Goal: Task Accomplishment & Management: Use online tool/utility

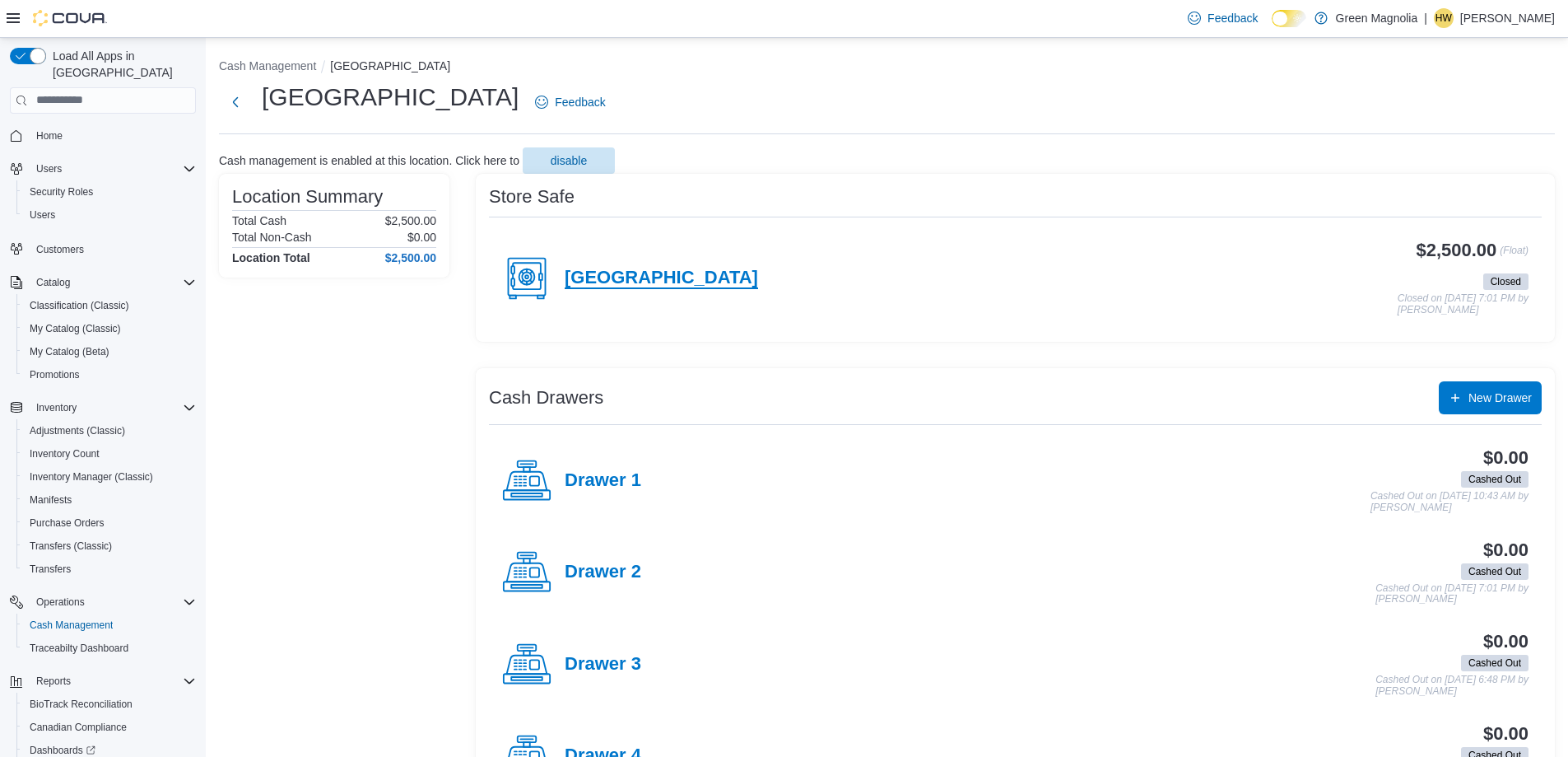
click at [608, 271] on h4 "[GEOGRAPHIC_DATA]" at bounding box center [661, 278] width 194 height 22
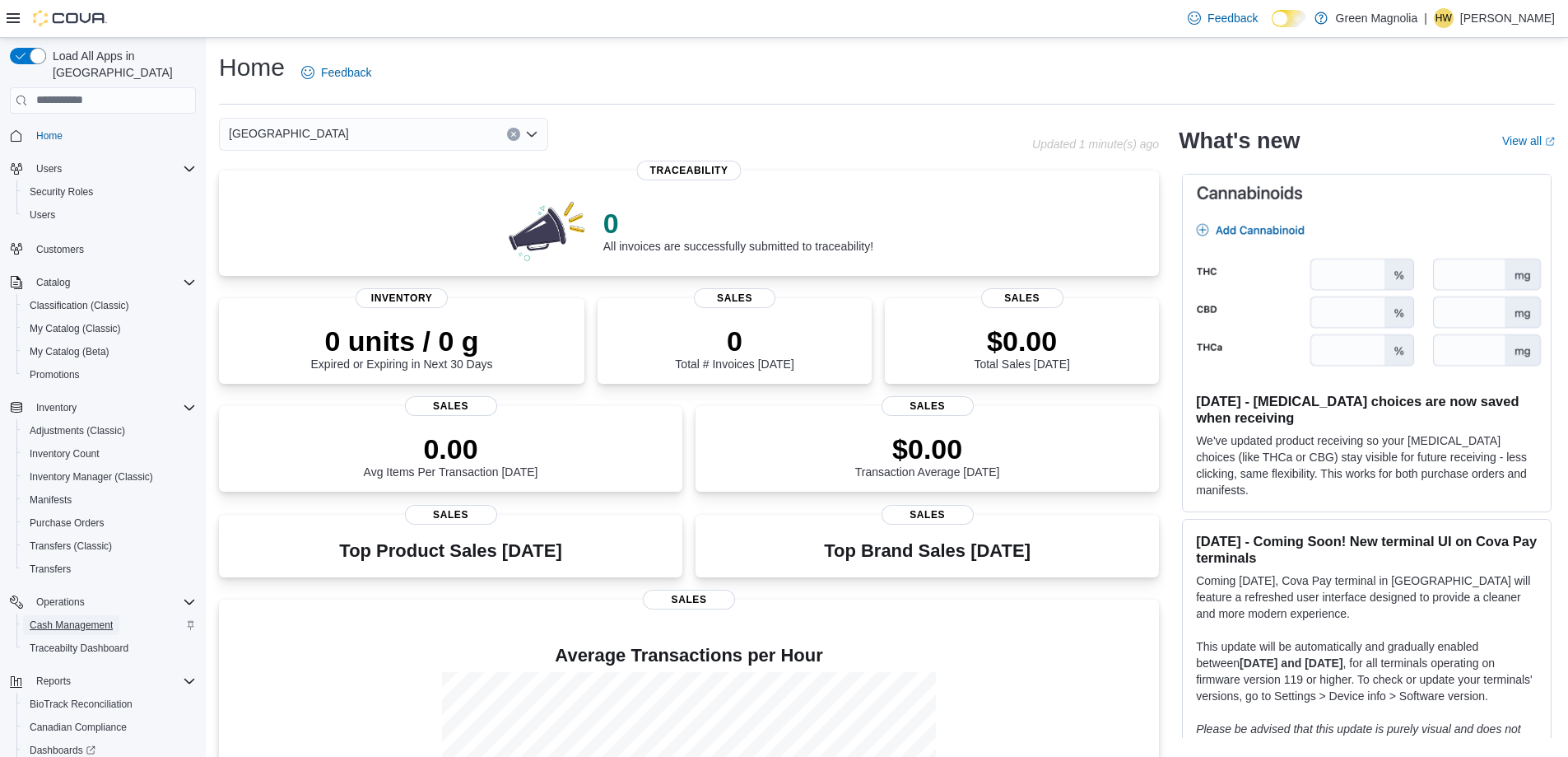
click at [88, 619] on span "Cash Management" at bounding box center [70, 625] width 83 height 13
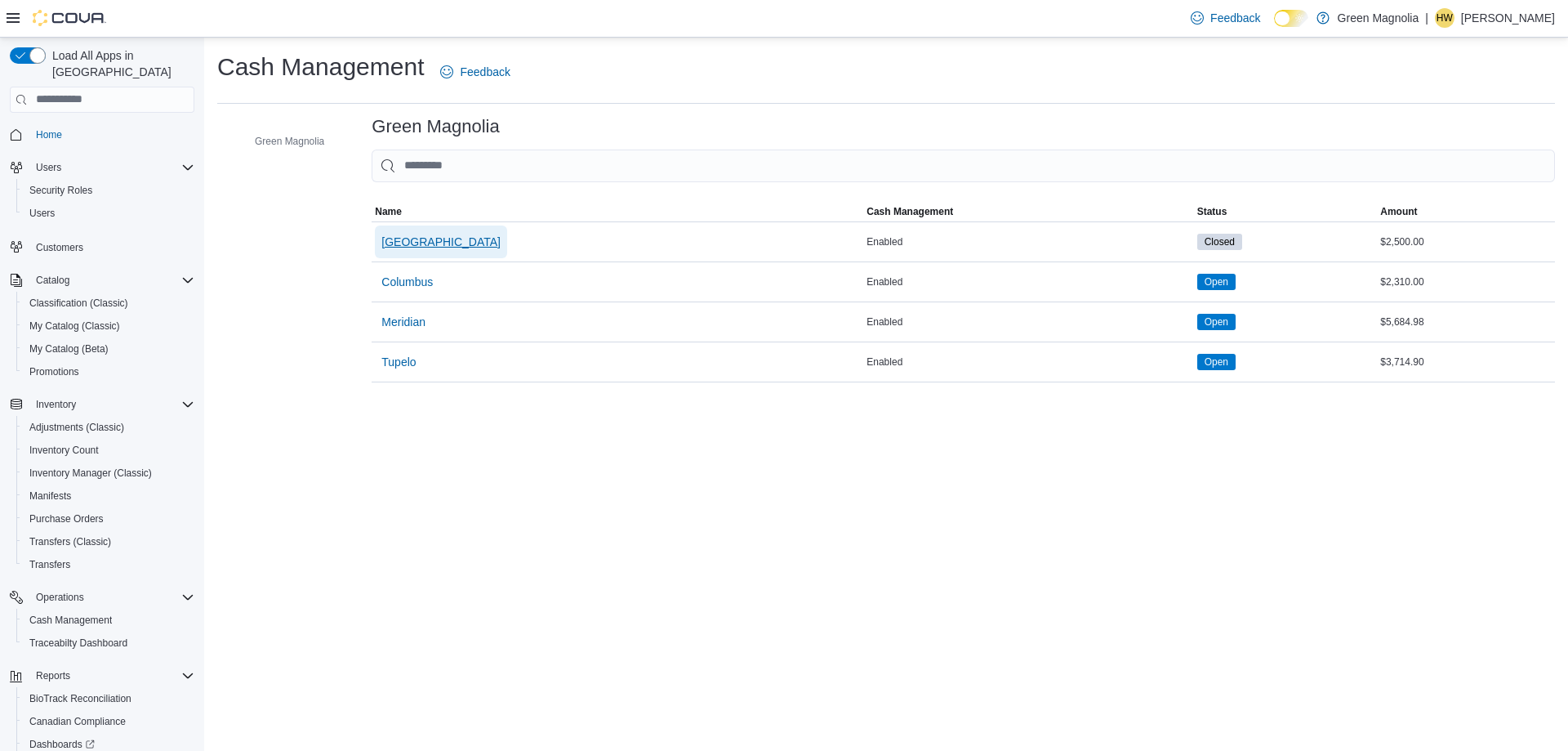
click at [406, 239] on span "[GEOGRAPHIC_DATA]" at bounding box center [441, 242] width 119 height 17
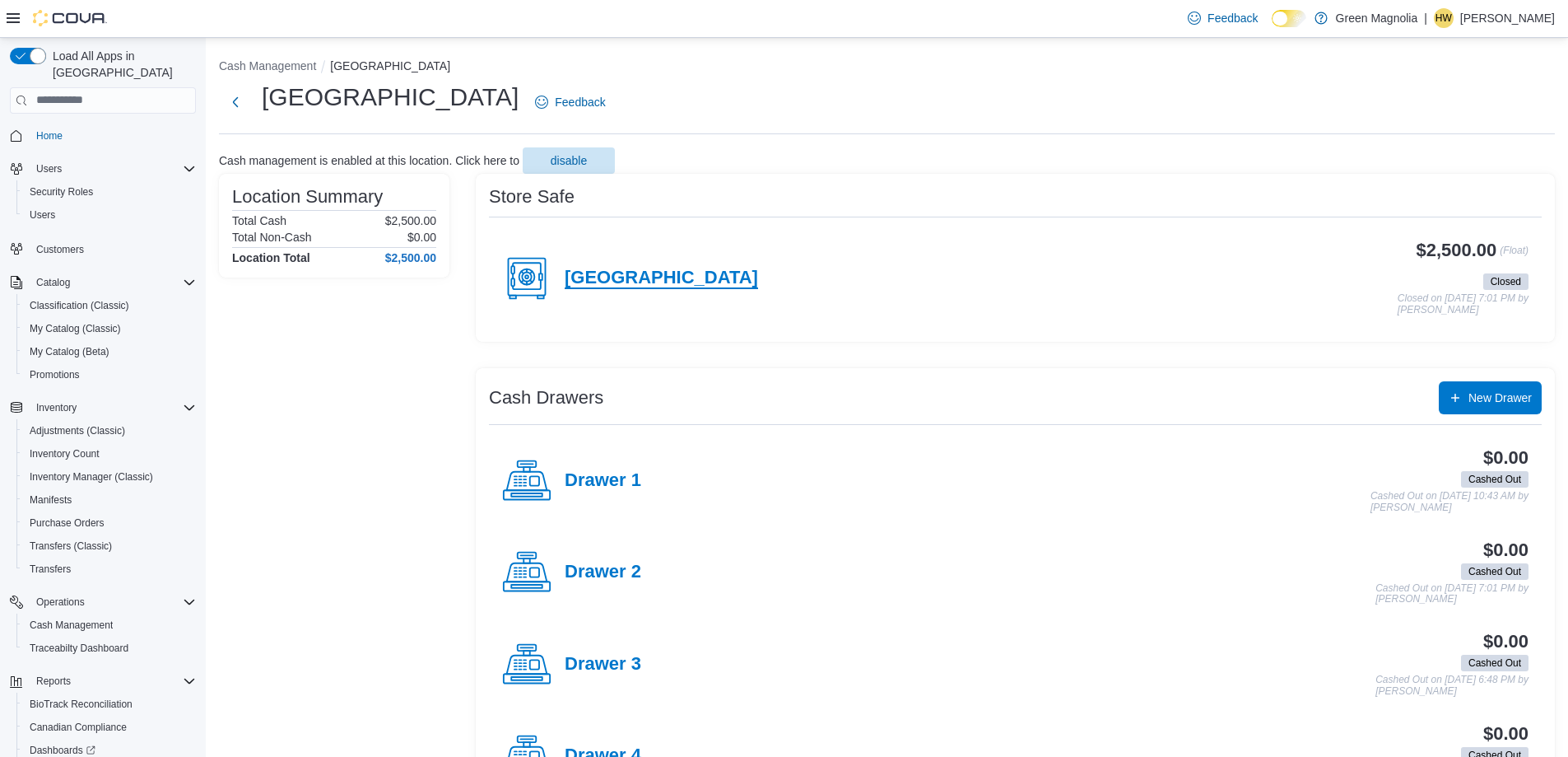
click at [588, 279] on h4 "[GEOGRAPHIC_DATA]" at bounding box center [661, 278] width 194 height 22
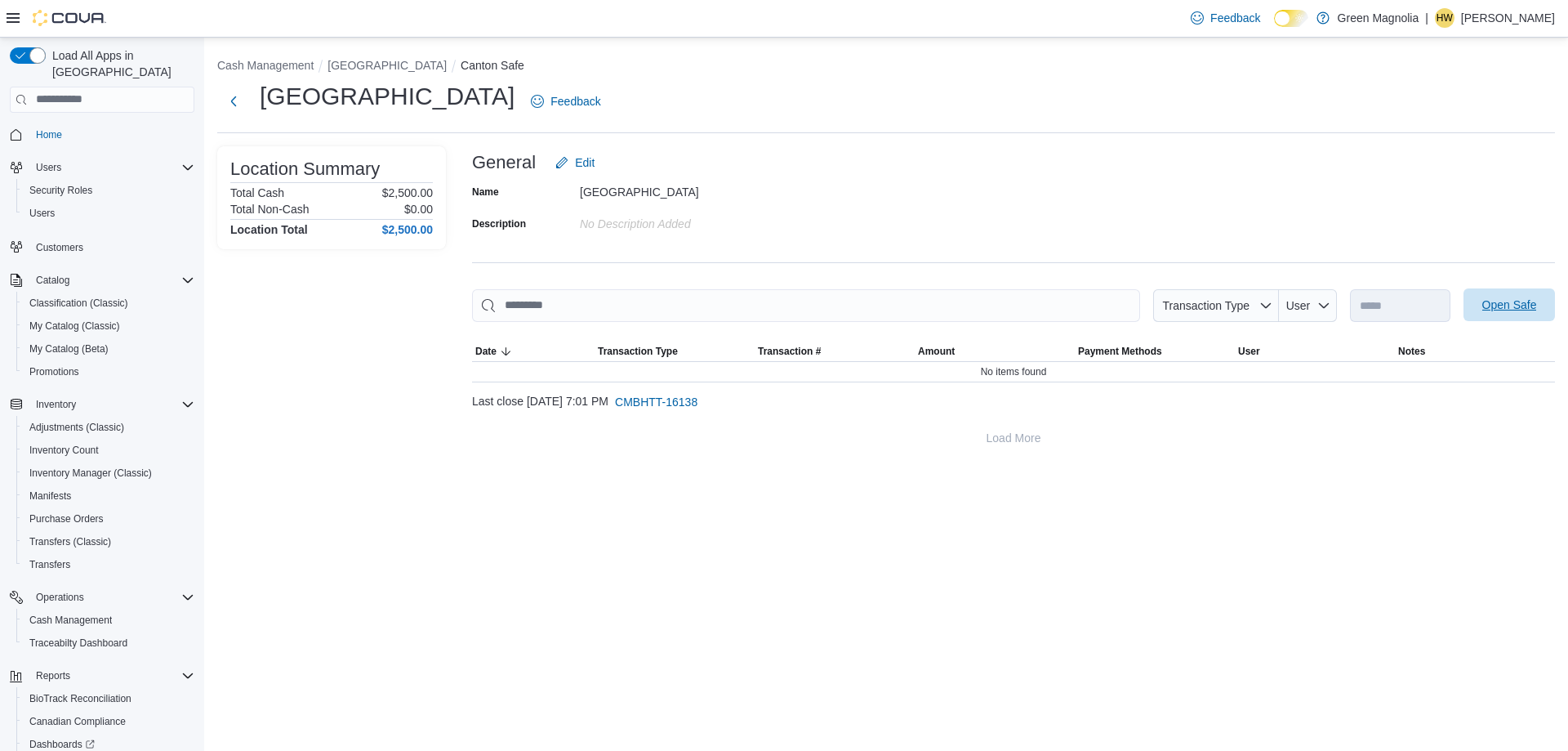
click at [1509, 304] on span "Open Safe" at bounding box center [1510, 305] width 55 height 17
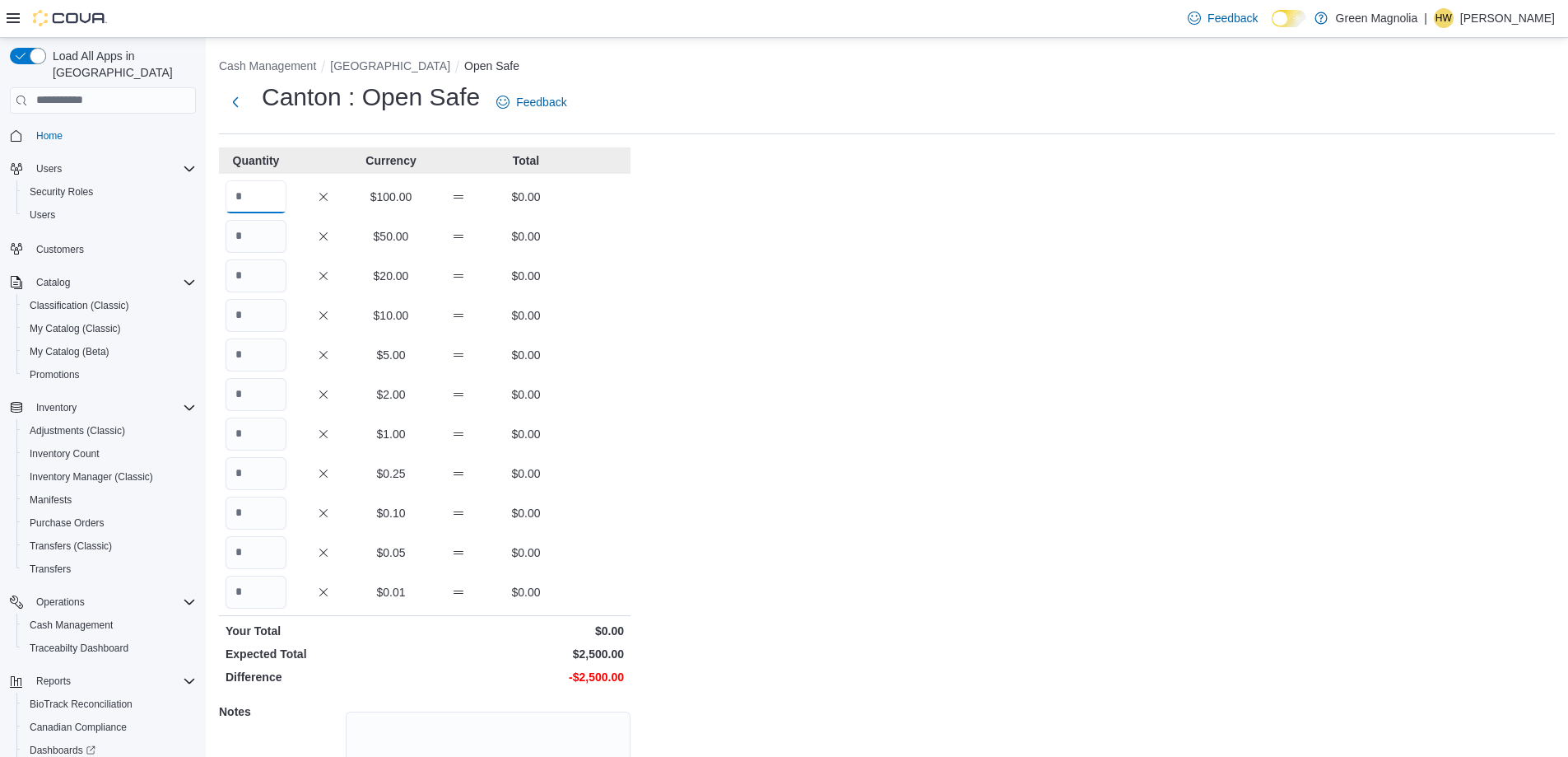
click at [265, 194] on input "Quantity" at bounding box center [256, 196] width 61 height 33
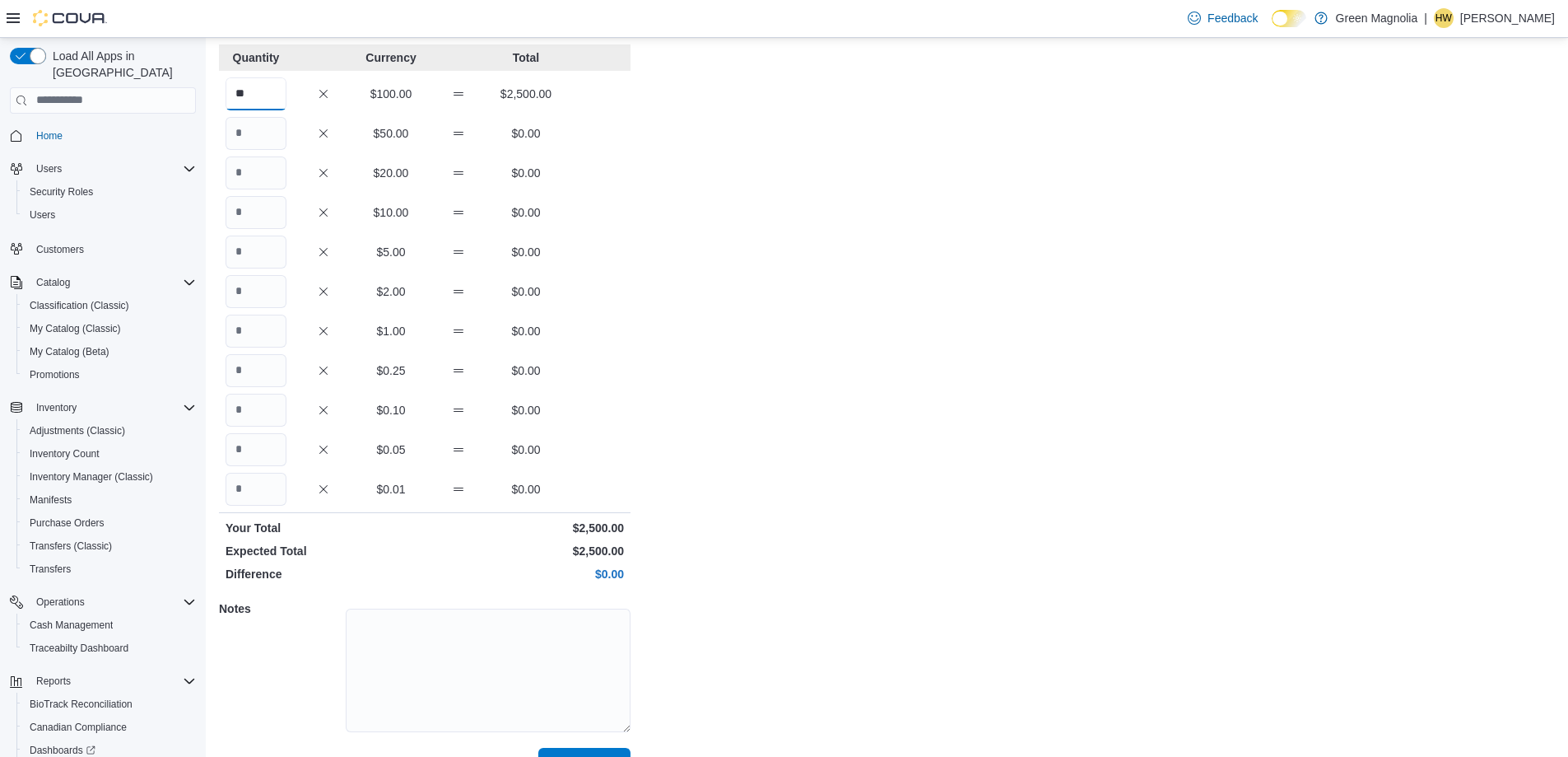
scroll to position [140, 0]
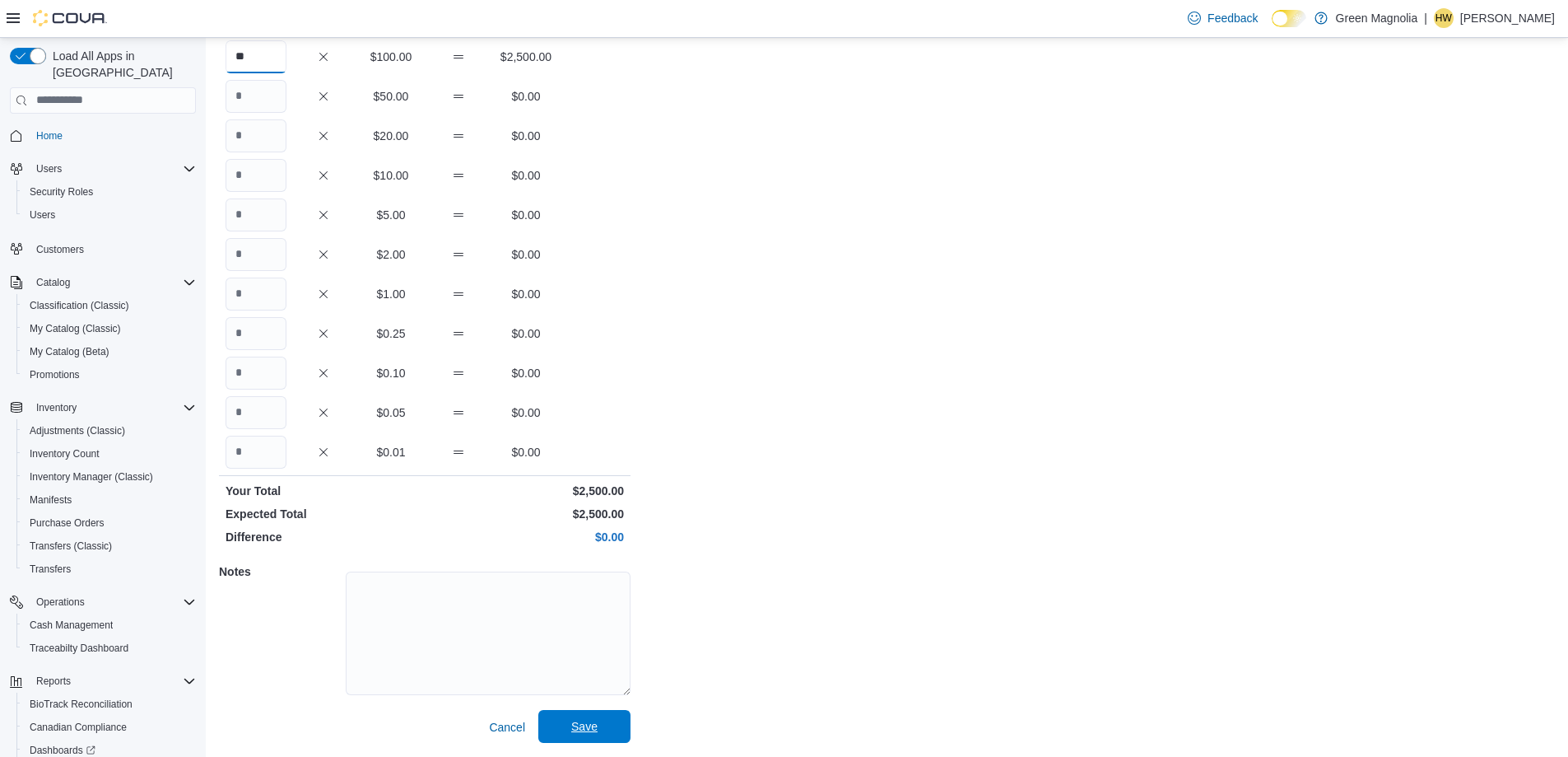
type input "**"
click at [601, 723] on span "Save" at bounding box center [584, 726] width 72 height 33
